Goal: Information Seeking & Learning: Learn about a topic

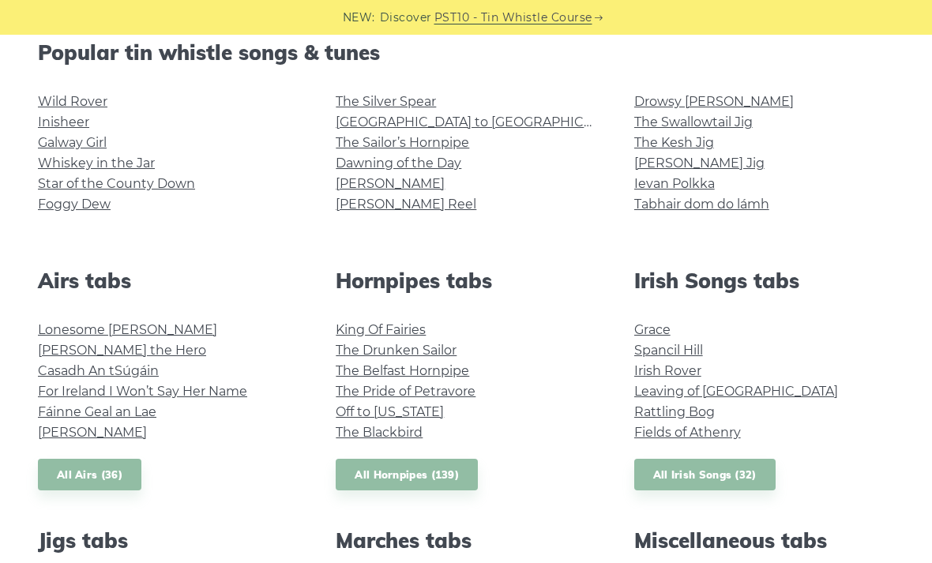
scroll to position [411, 0]
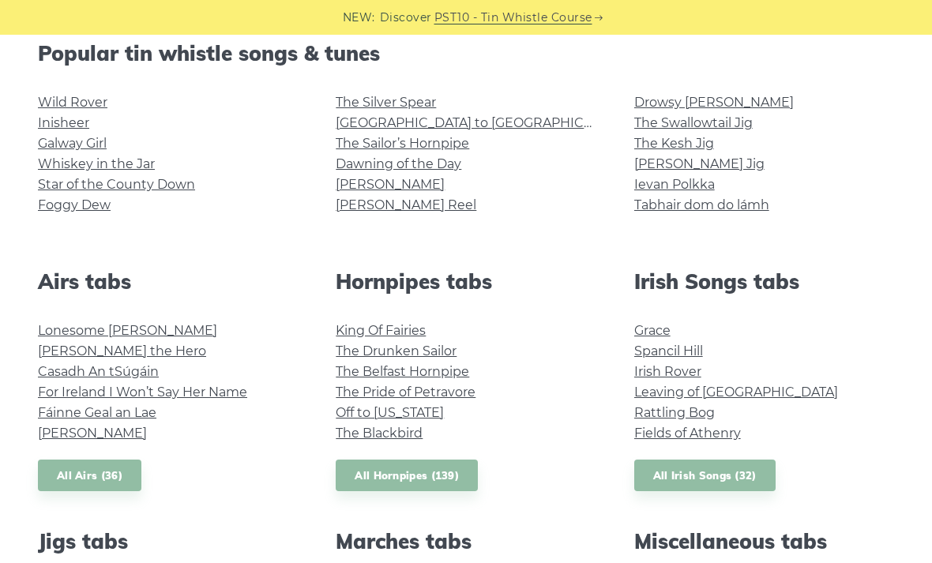
click at [107, 147] on link "Galway Girl" at bounding box center [72, 143] width 69 height 15
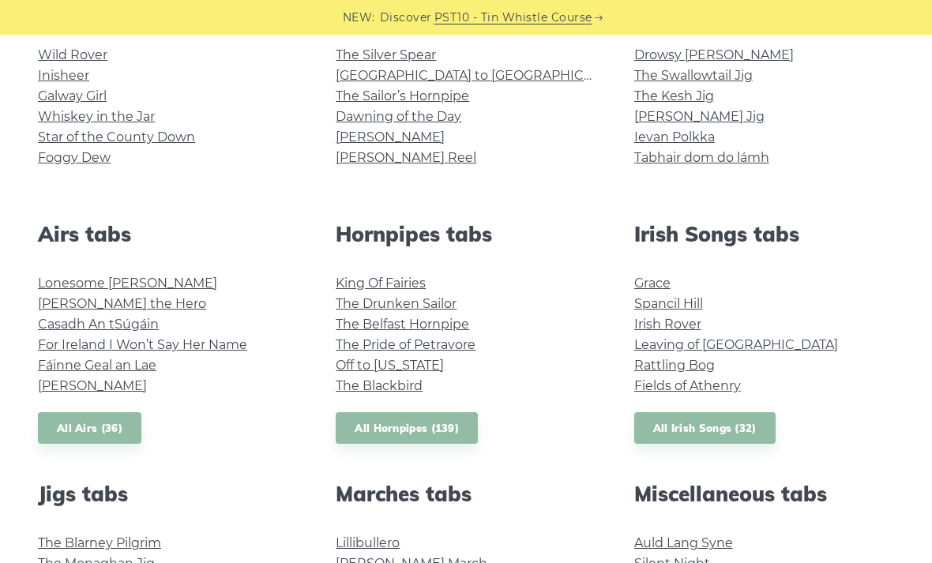
scroll to position [434, 0]
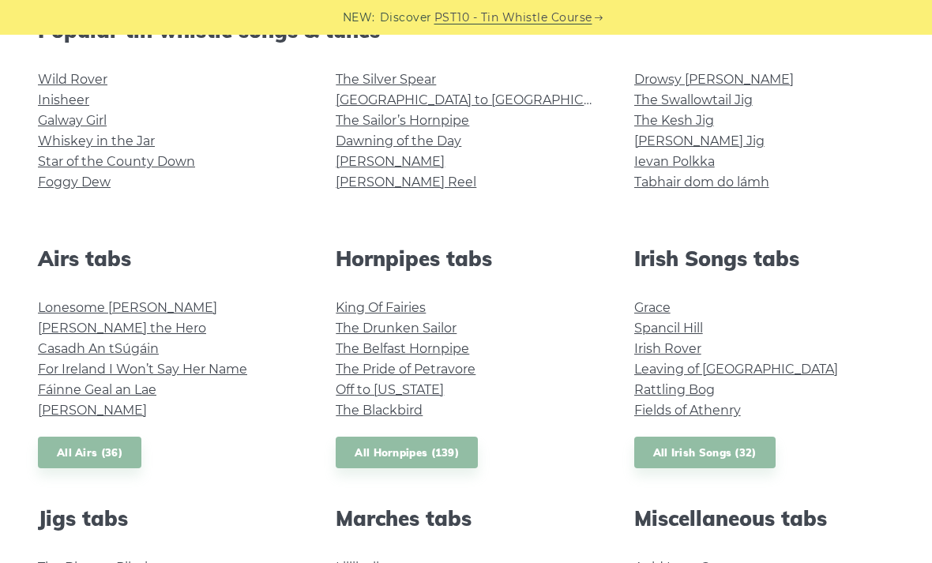
click at [747, 102] on link "The Swallowtail Jig" at bounding box center [693, 99] width 118 height 15
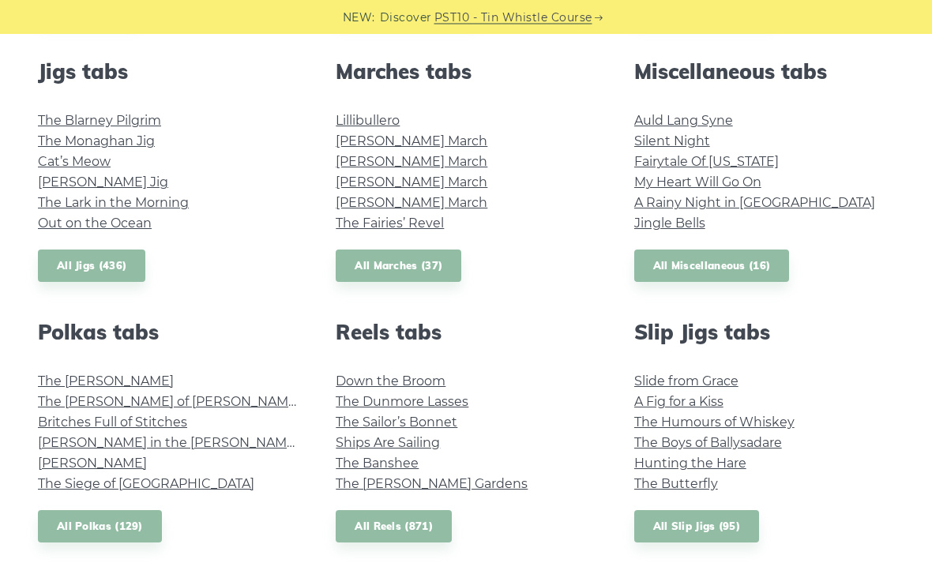
scroll to position [882, 0]
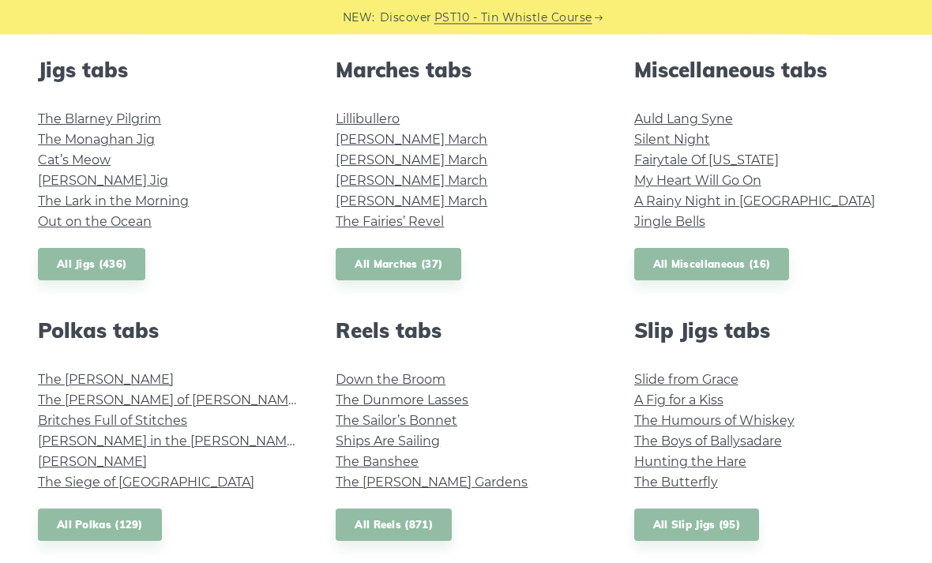
click at [741, 182] on link "My Heart Will Go On" at bounding box center [697, 181] width 127 height 15
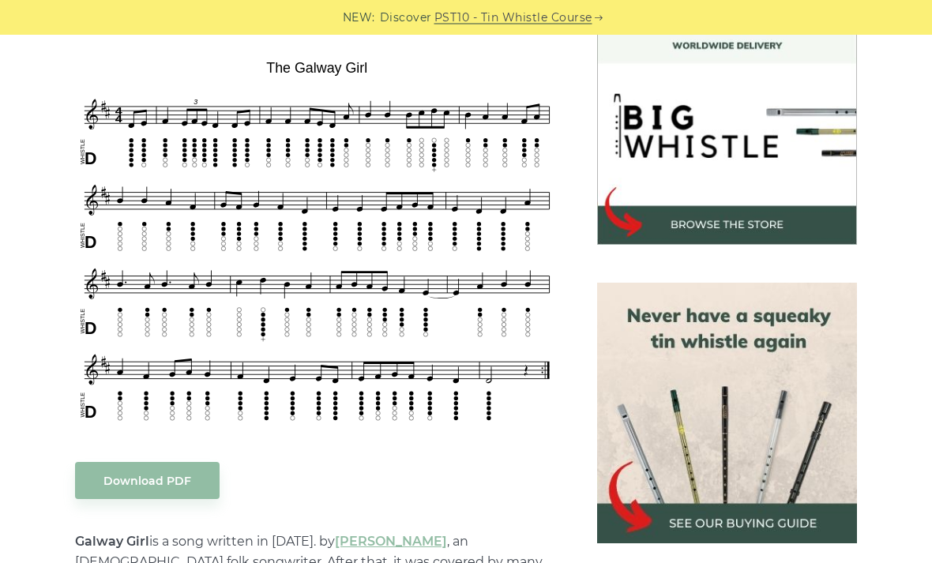
scroll to position [457, 0]
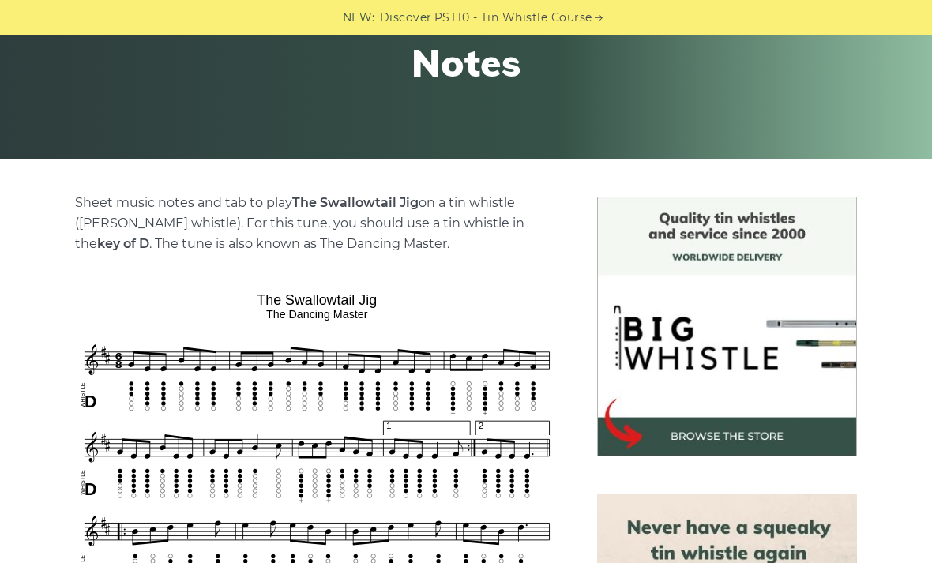
scroll to position [235, 0]
